Goal: Check status

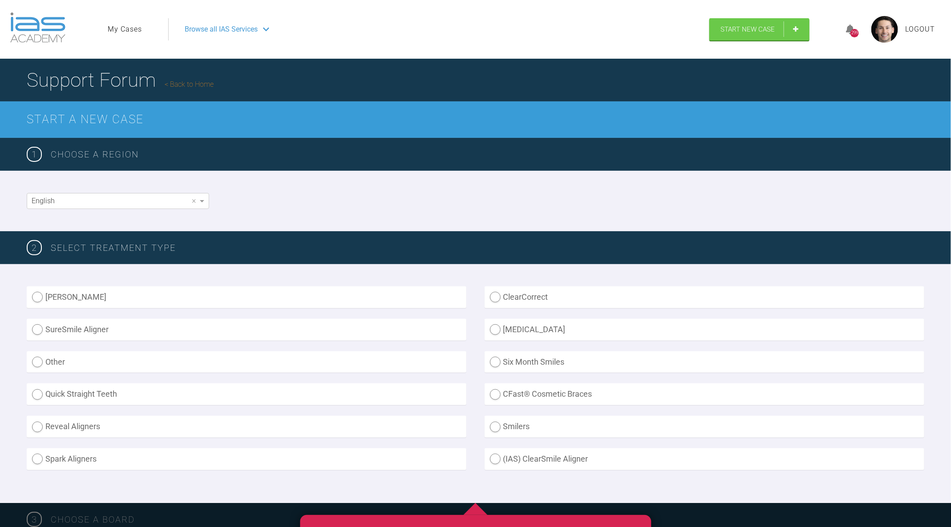
click at [136, 33] on link "My Cases" at bounding box center [125, 30] width 34 height 12
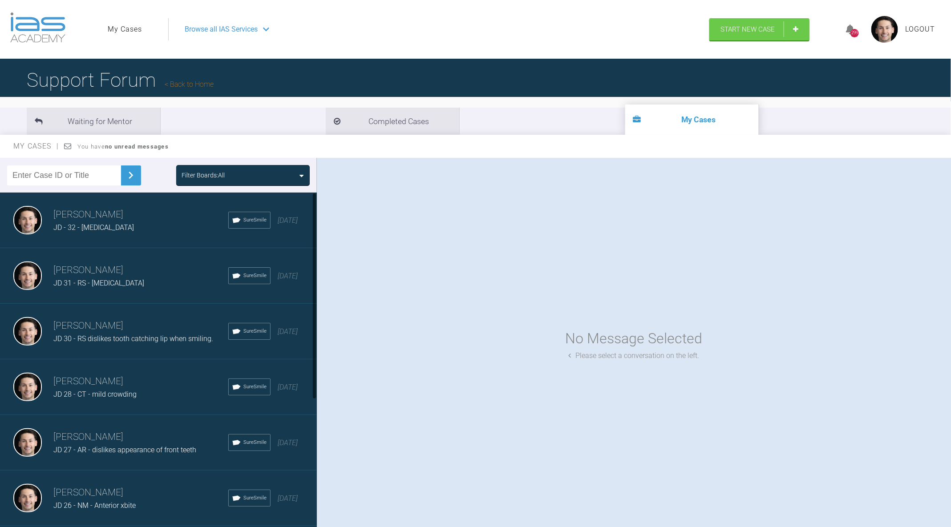
click at [140, 224] on div "JD - 32 - [MEDICAL_DATA]" at bounding box center [140, 228] width 175 height 12
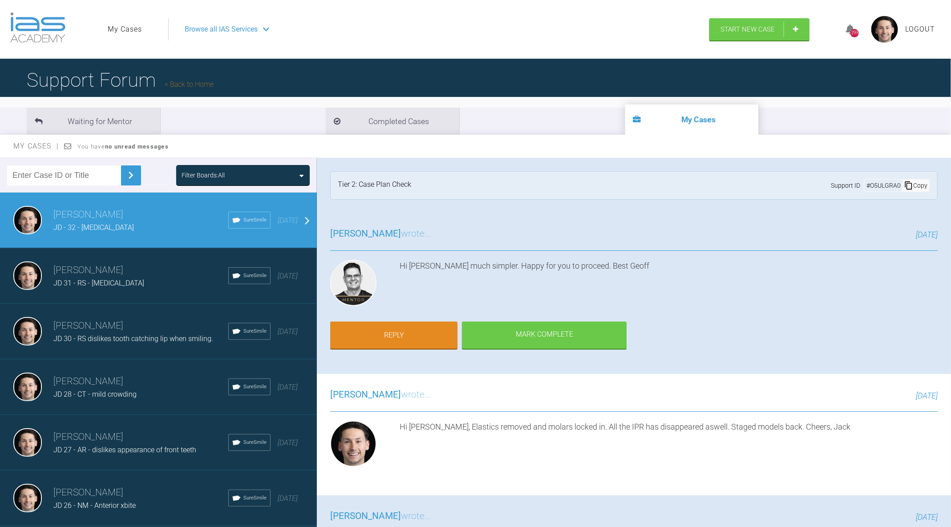
click at [143, 275] on h3 "[PERSON_NAME]" at bounding box center [140, 270] width 175 height 15
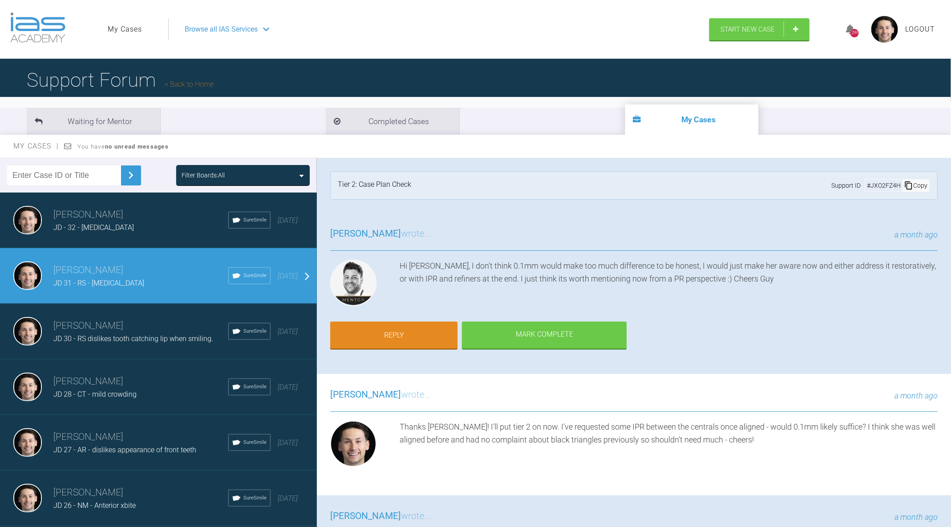
click at [153, 337] on span "JD 30 - RS dislikes tooth catching lip when smiling." at bounding box center [133, 339] width 160 height 8
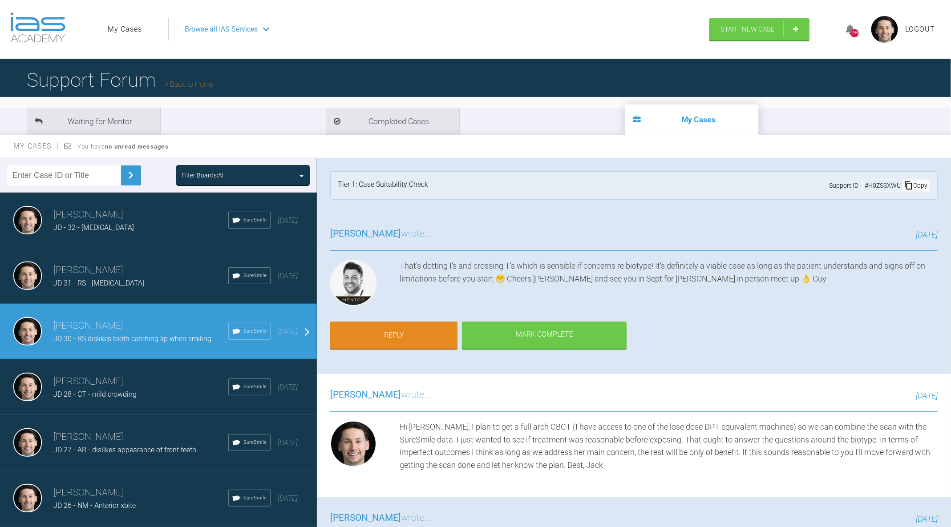
click at [149, 397] on div "JD 28 - CT - mild crowding" at bounding box center [140, 395] width 175 height 12
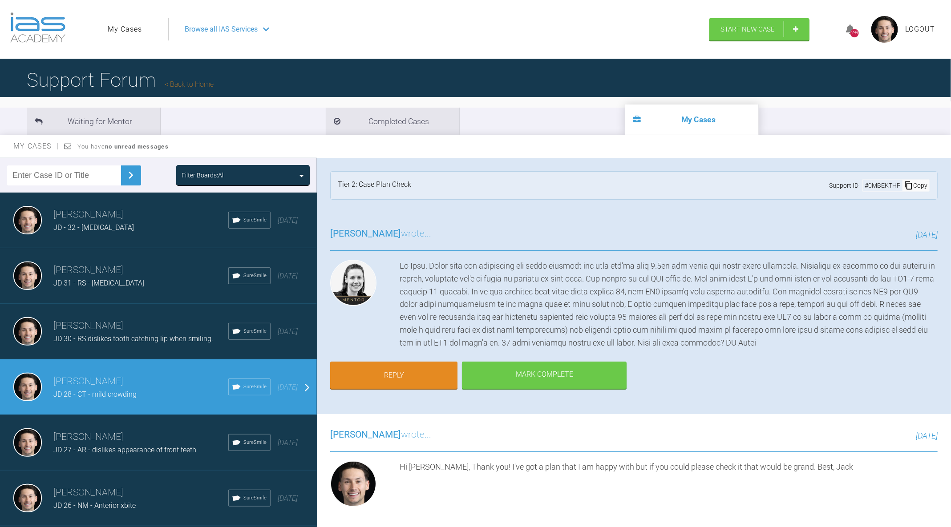
click at [143, 458] on div "[PERSON_NAME] JD 27 - AR - dislikes appearance of front teeth SureSmile [DATE]" at bounding box center [158, 443] width 317 height 56
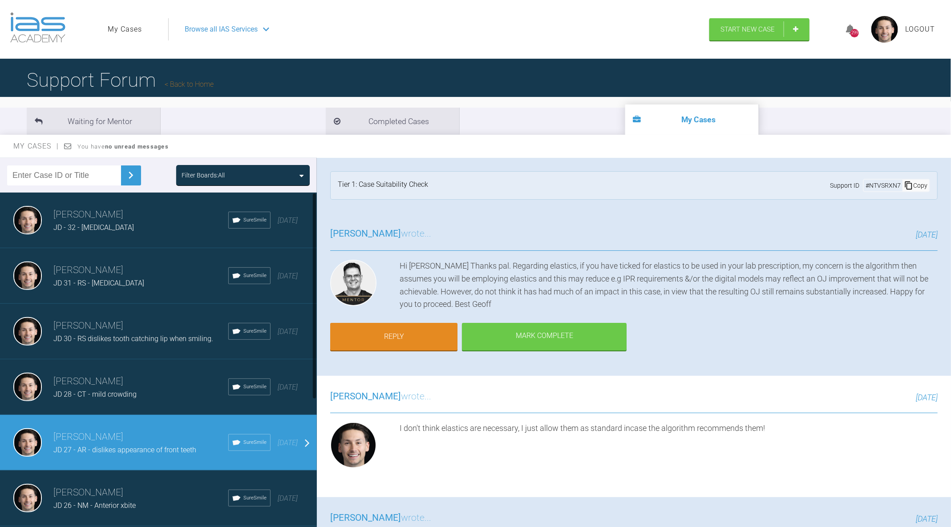
click at [118, 375] on h3 "[PERSON_NAME]" at bounding box center [140, 381] width 175 height 15
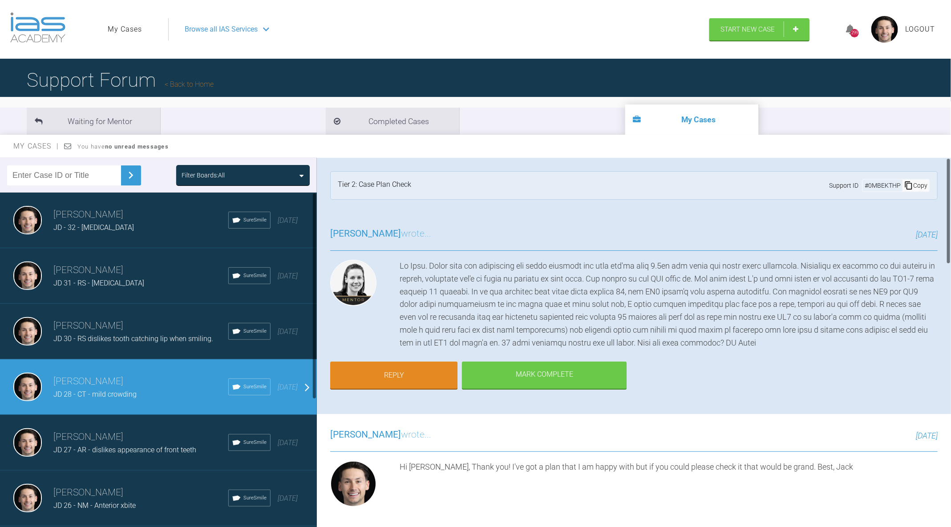
click at [170, 349] on div "[PERSON_NAME] JD 30 - RS dislikes tooth catching lip when smiling. SureSmile [D…" at bounding box center [158, 332] width 317 height 56
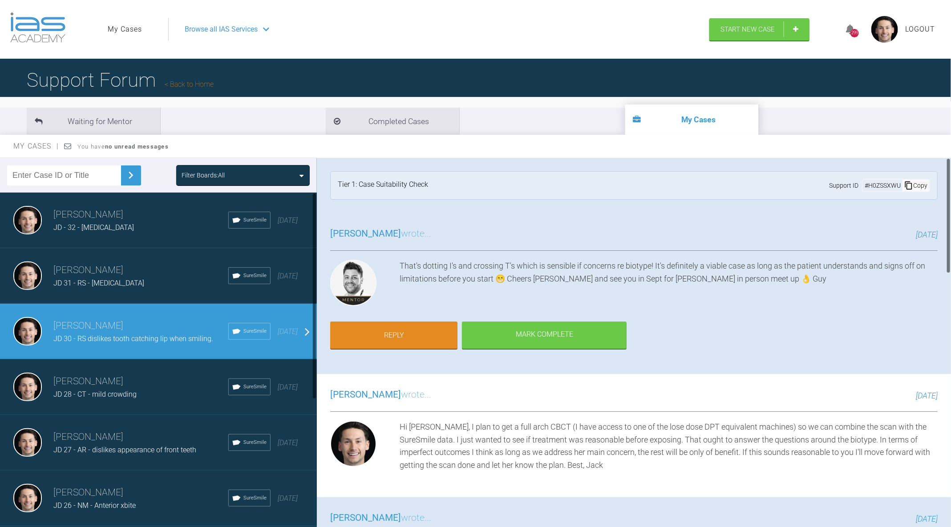
click at [109, 278] on div "JD 31 - RS - [MEDICAL_DATA]" at bounding box center [140, 284] width 175 height 12
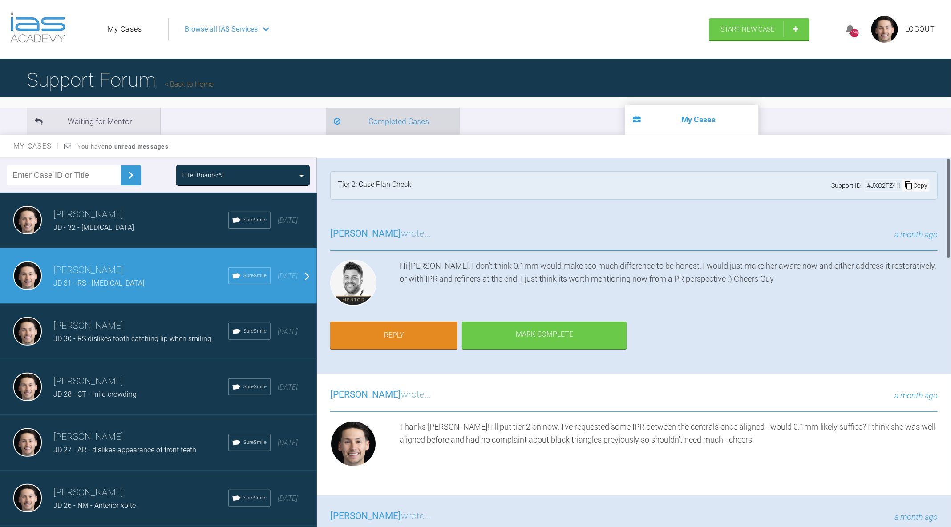
click at [326, 127] on li "Completed Cases" at bounding box center [393, 121] width 134 height 27
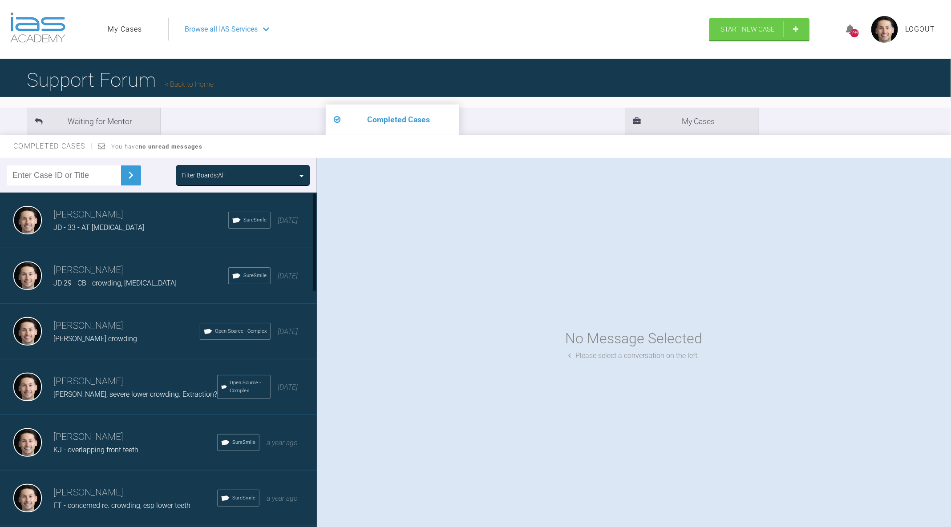
click at [146, 224] on div "JD - 33 - AT [MEDICAL_DATA]" at bounding box center [140, 228] width 175 height 12
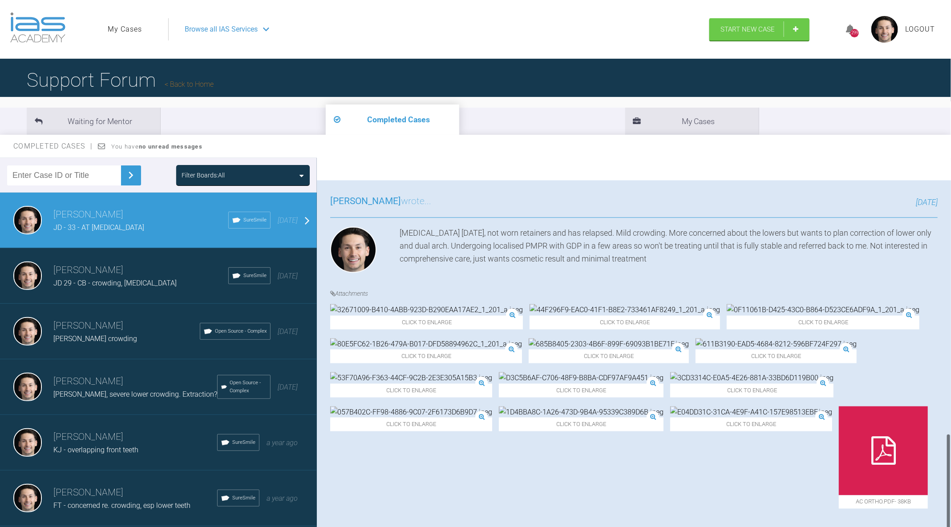
scroll to position [1053, 0]
